Goal: Participate in discussion: Engage in conversation with other users on a specific topic

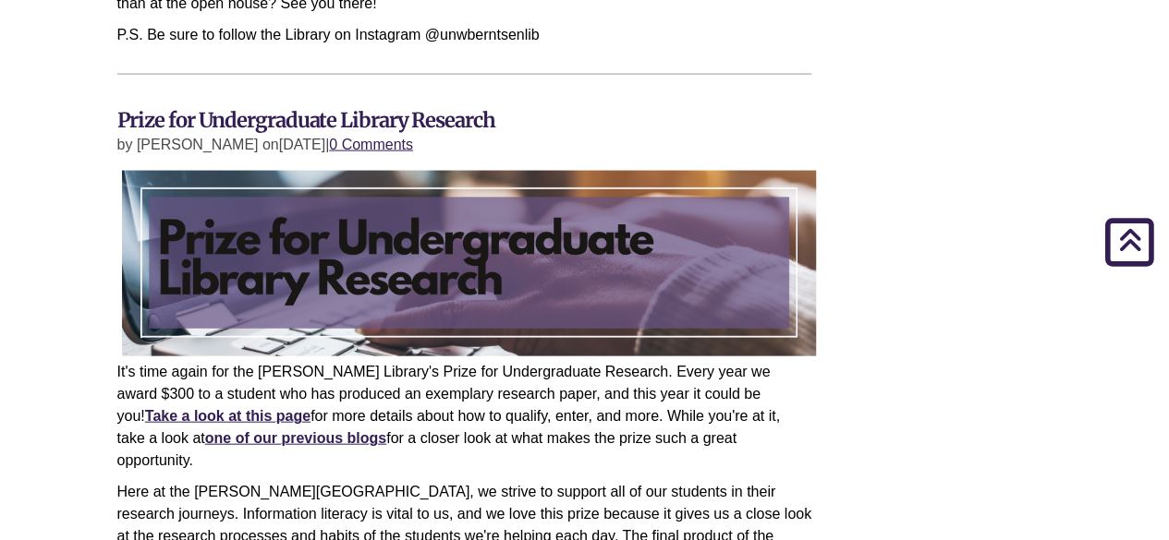
scroll to position [1663, 0]
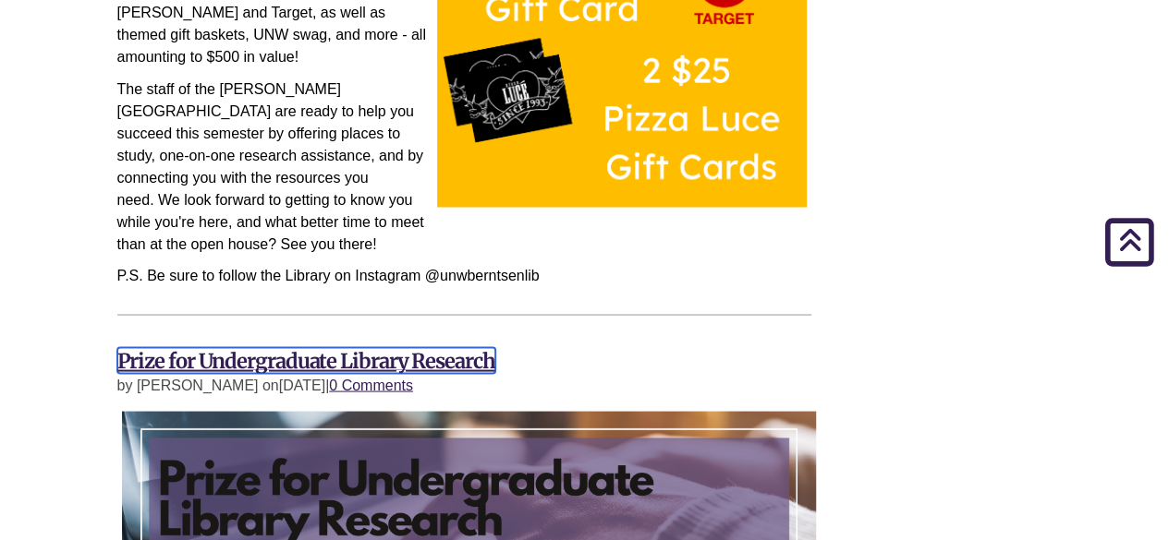
click at [333, 347] on link "Prize for Undergraduate Library Research" at bounding box center [306, 360] width 378 height 26
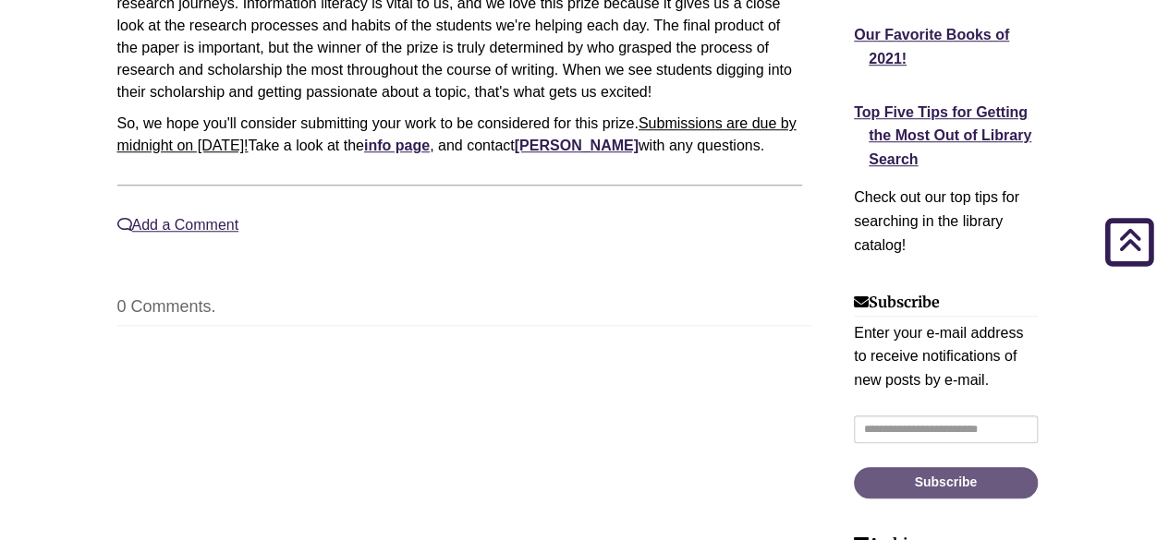
scroll to position [462, 0]
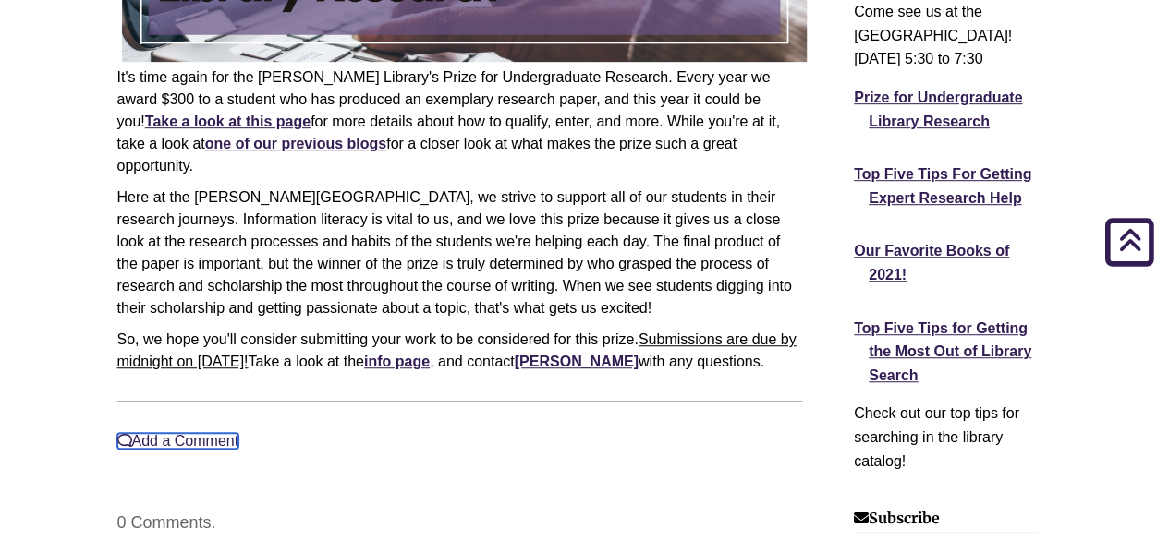
click at [202, 433] on link "Add a Comment" at bounding box center [178, 441] width 122 height 16
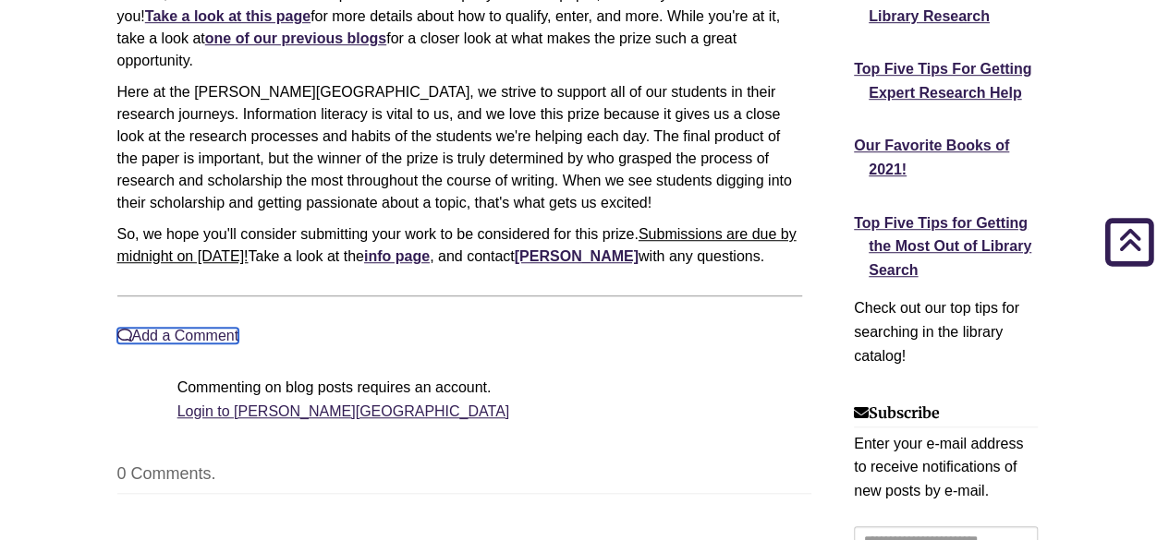
scroll to position [739, 0]
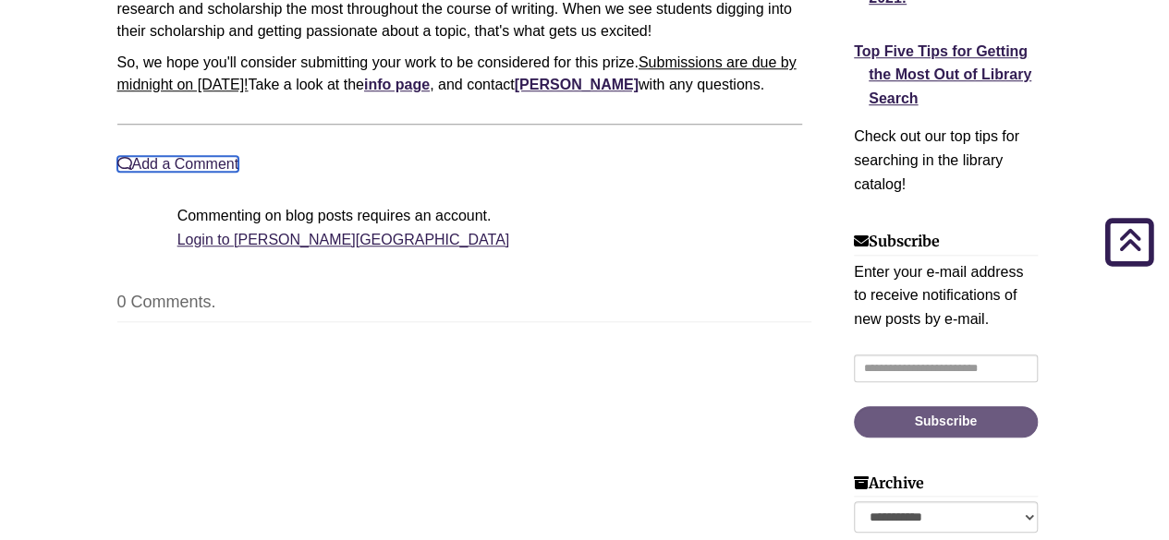
click at [214, 156] on link "Add a Comment" at bounding box center [178, 164] width 122 height 16
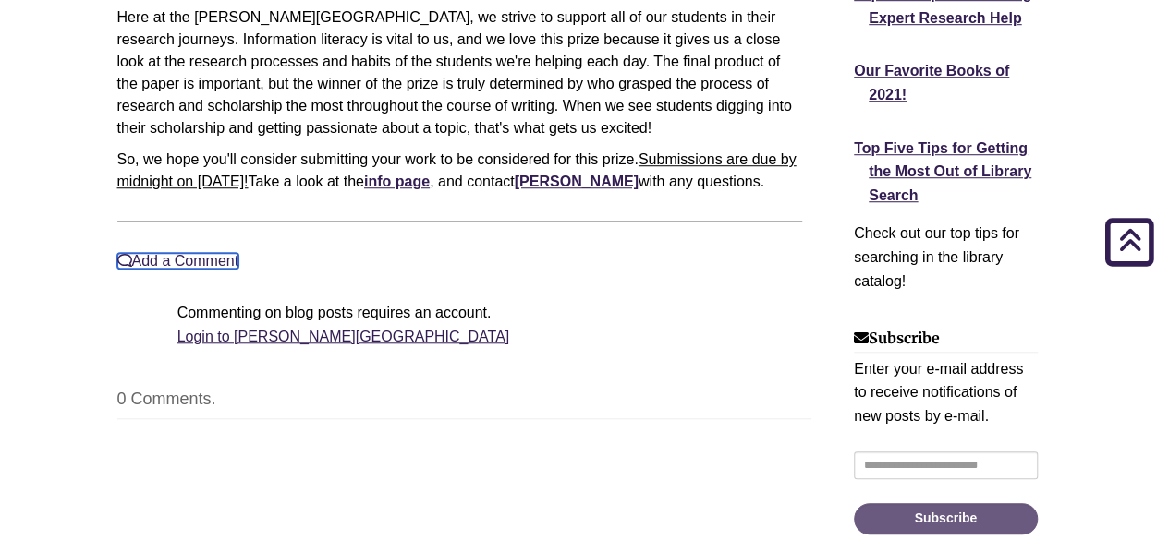
scroll to position [370, 0]
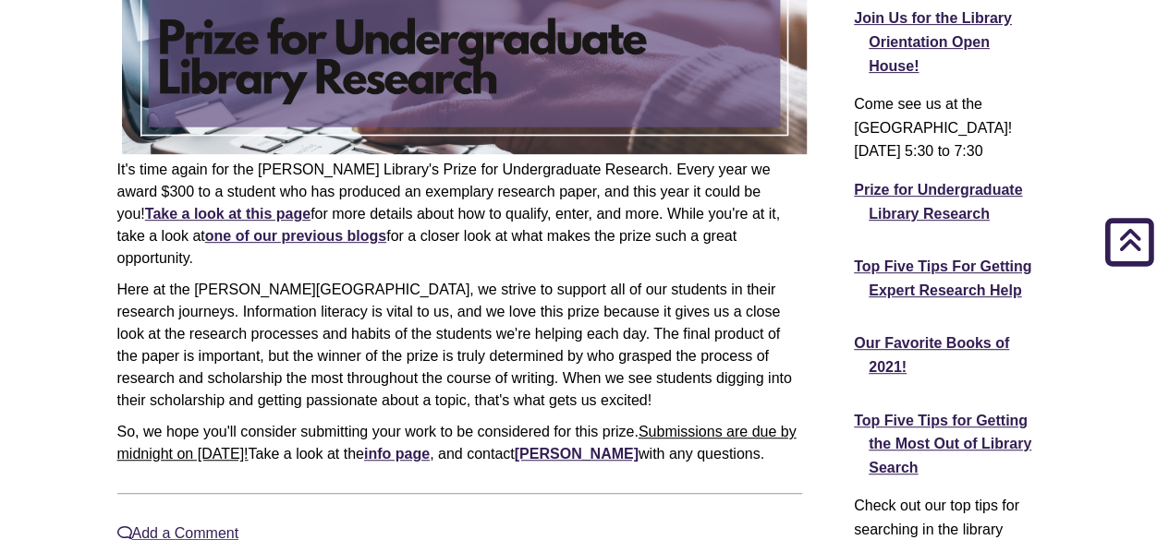
click at [380, 279] on p "Here at the [PERSON_NAME][GEOGRAPHIC_DATA], we strive to support all of our stu…" at bounding box center [460, 345] width 686 height 133
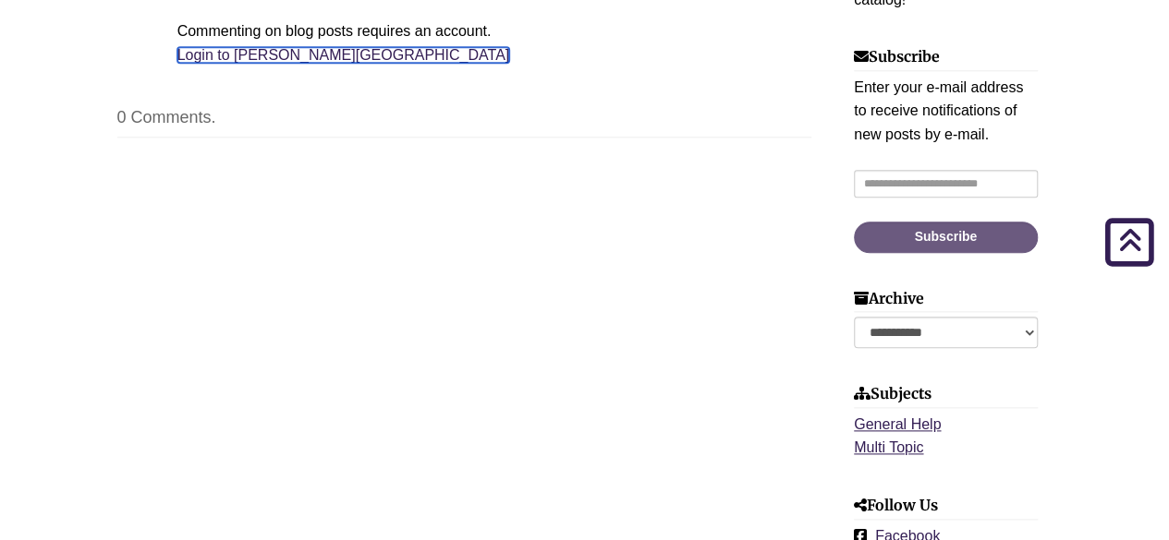
click at [308, 47] on link "Login to Berntsen Library" at bounding box center [343, 55] width 333 height 16
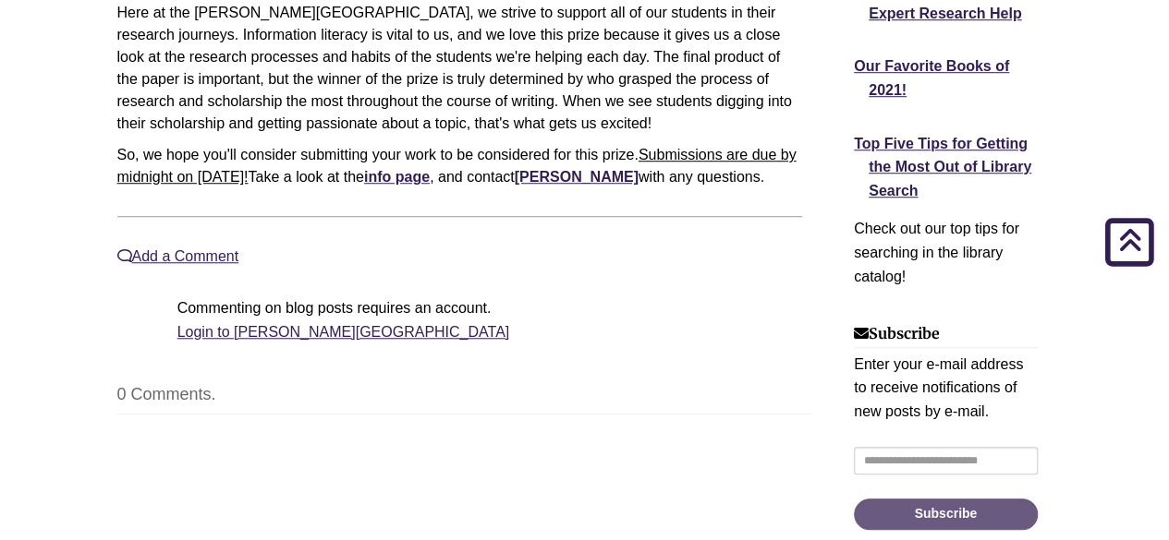
scroll to position [645, 0]
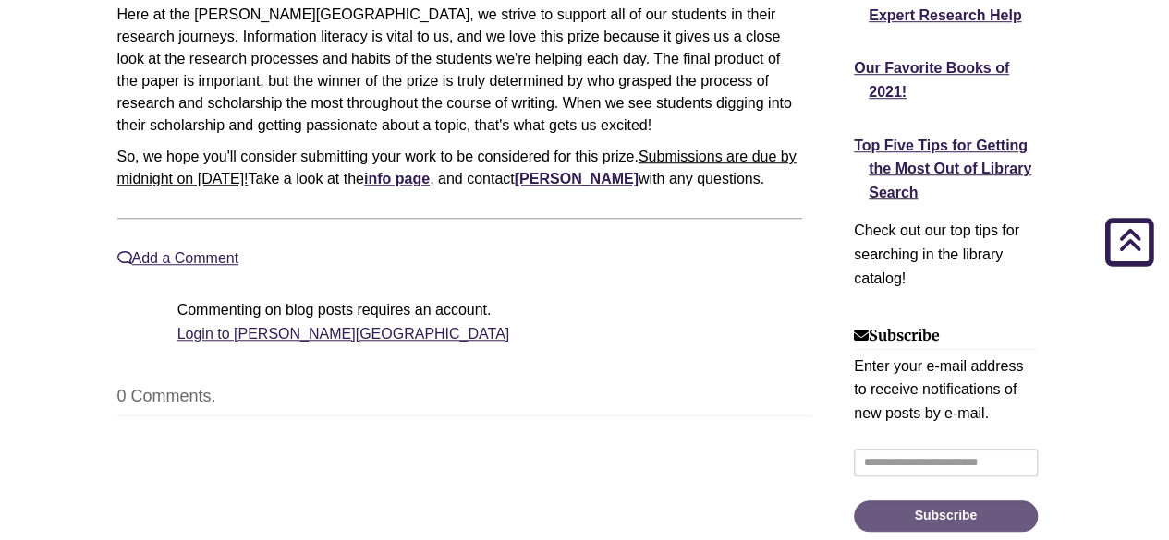
drag, startPoint x: 1182, startPoint y: 311, endPoint x: 384, endPoint y: 419, distance: 804.5
drag, startPoint x: 384, startPoint y: 419, endPoint x: 301, endPoint y: 422, distance: 83.2
drag, startPoint x: 301, startPoint y: 422, endPoint x: 236, endPoint y: 430, distance: 66.0
drag, startPoint x: 236, startPoint y: 430, endPoint x: 179, endPoint y: 440, distance: 57.3
click at [179, 440] on div "Prize for Undergraduate Library Research by Lindsey Brooks on April 1st, 2022 |…" at bounding box center [584, 232] width 963 height 1275
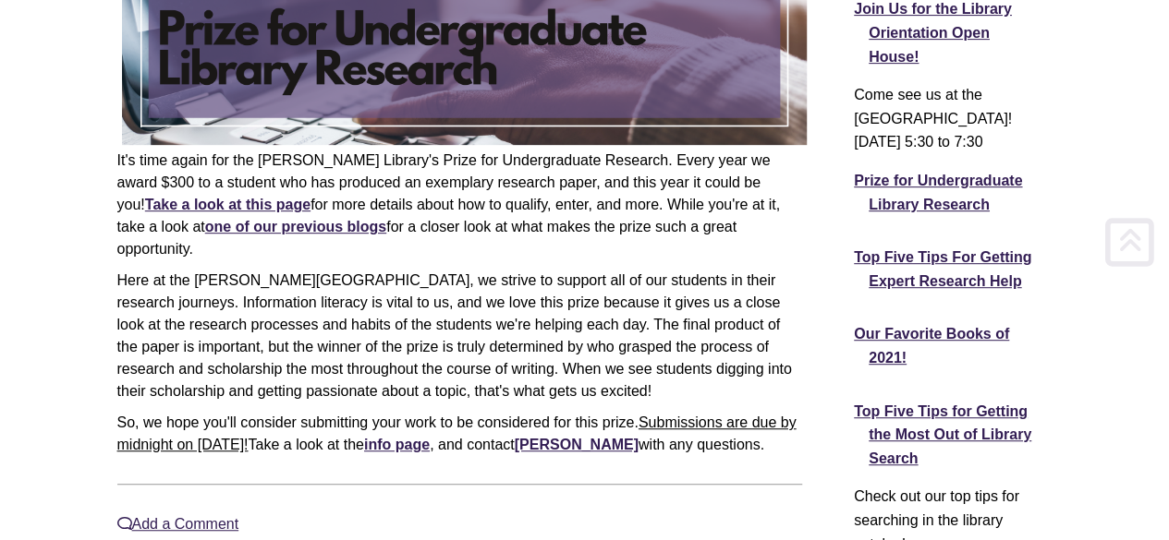
scroll to position [462, 0]
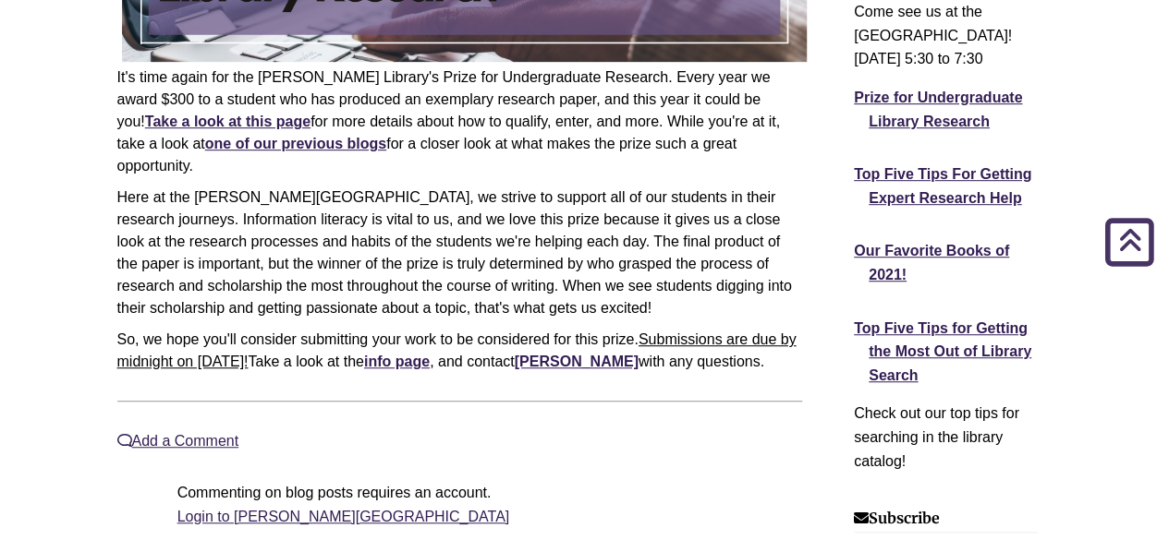
click at [194, 408] on div "Prize for Undergraduate Library Research by Lindsey Brooks on April 1st, 2022 |…" at bounding box center [459, 115] width 713 height 675
